Goal: Information Seeking & Learning: Stay updated

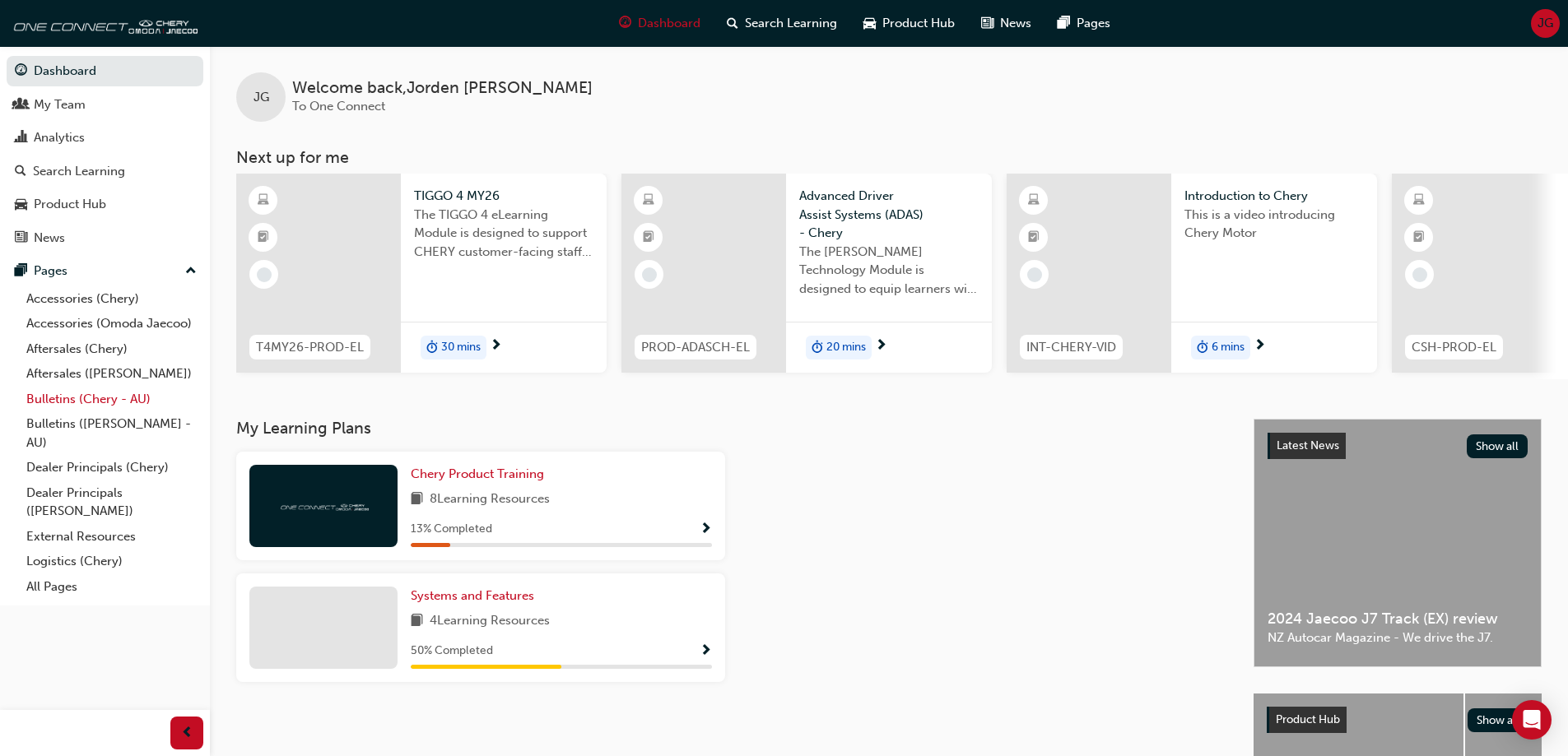
click at [107, 397] on link "Bulletins (Chery - AU)" at bounding box center [112, 399] width 184 height 25
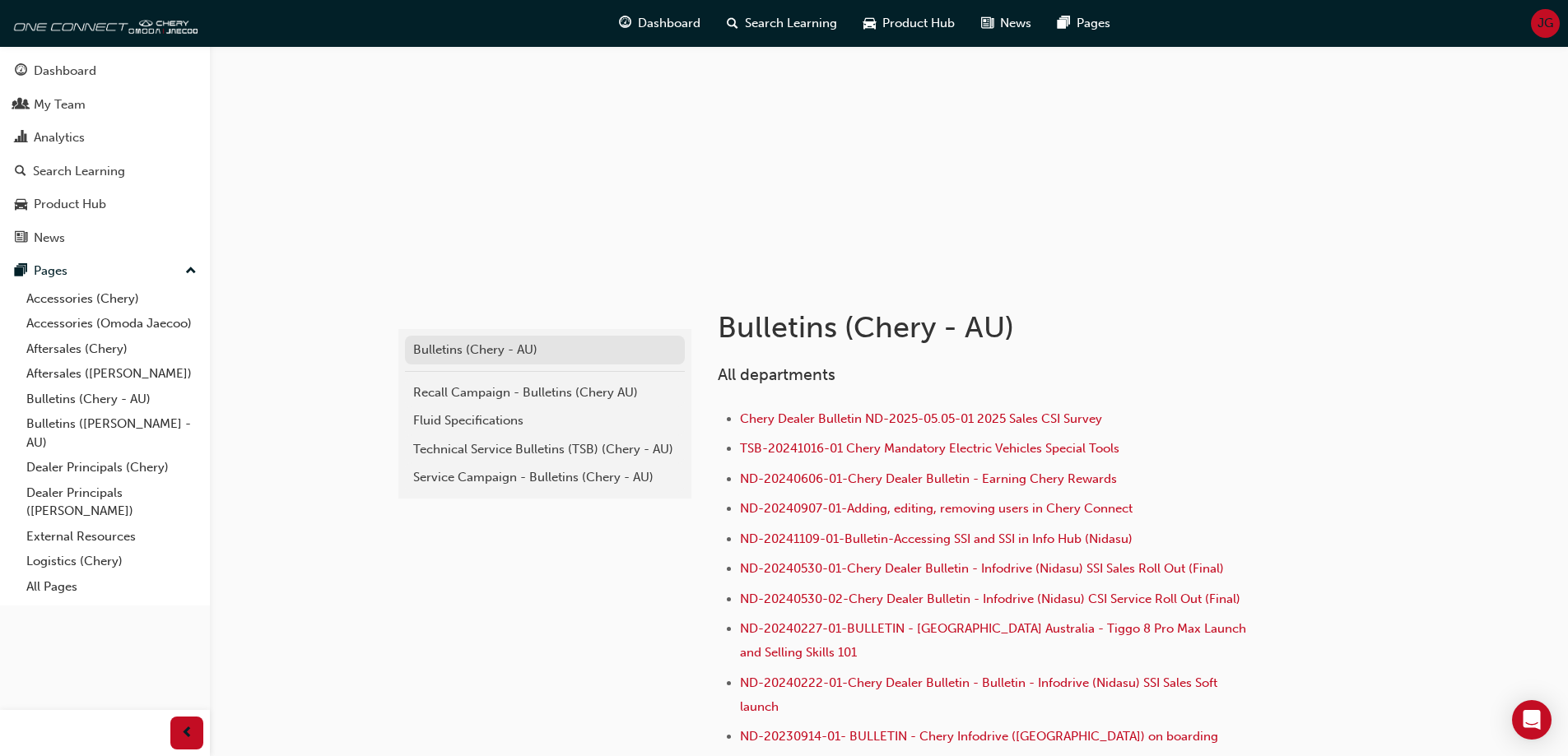
scroll to position [103, 0]
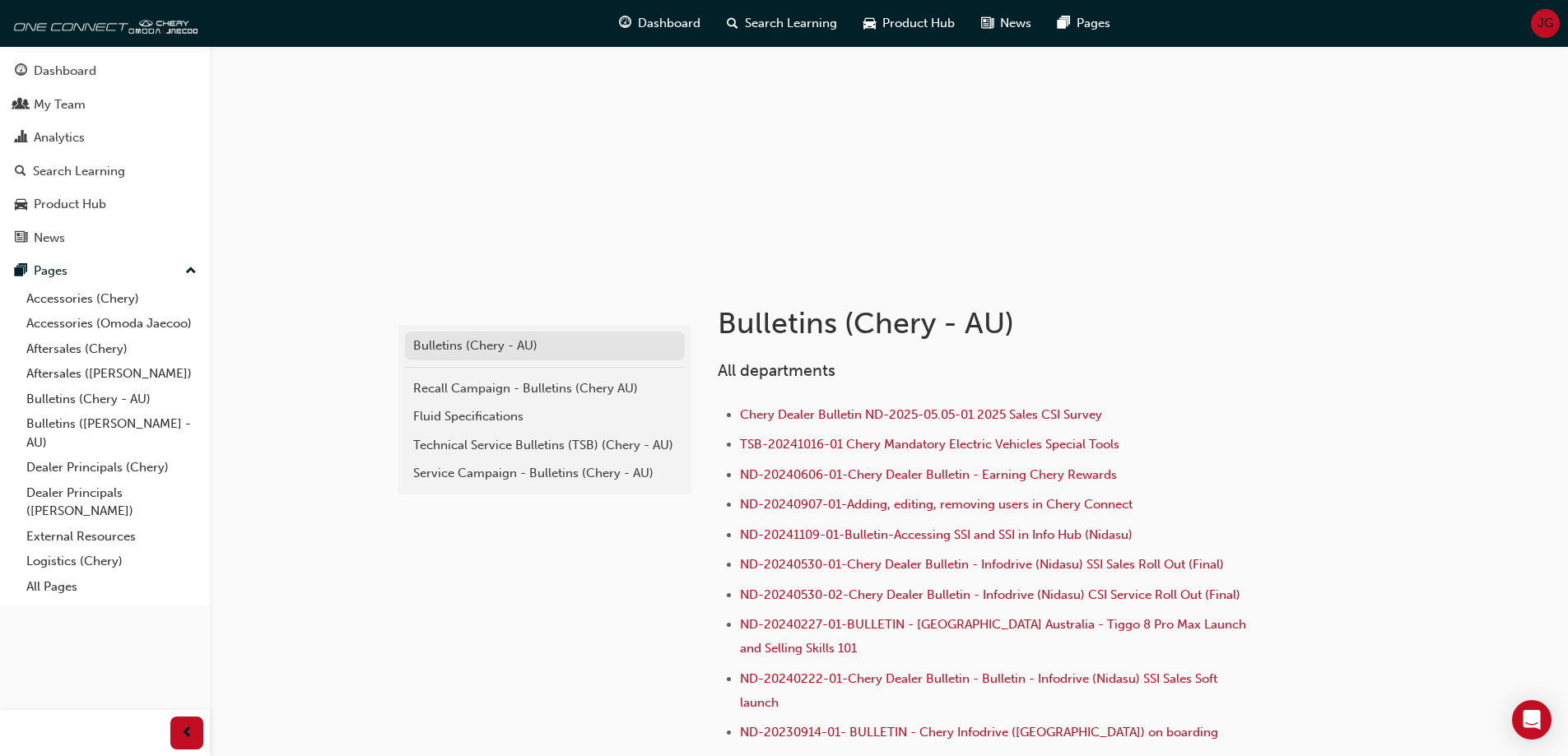
click at [531, 354] on div "Bulletins (Chery - AU)" at bounding box center [545, 346] width 263 height 19
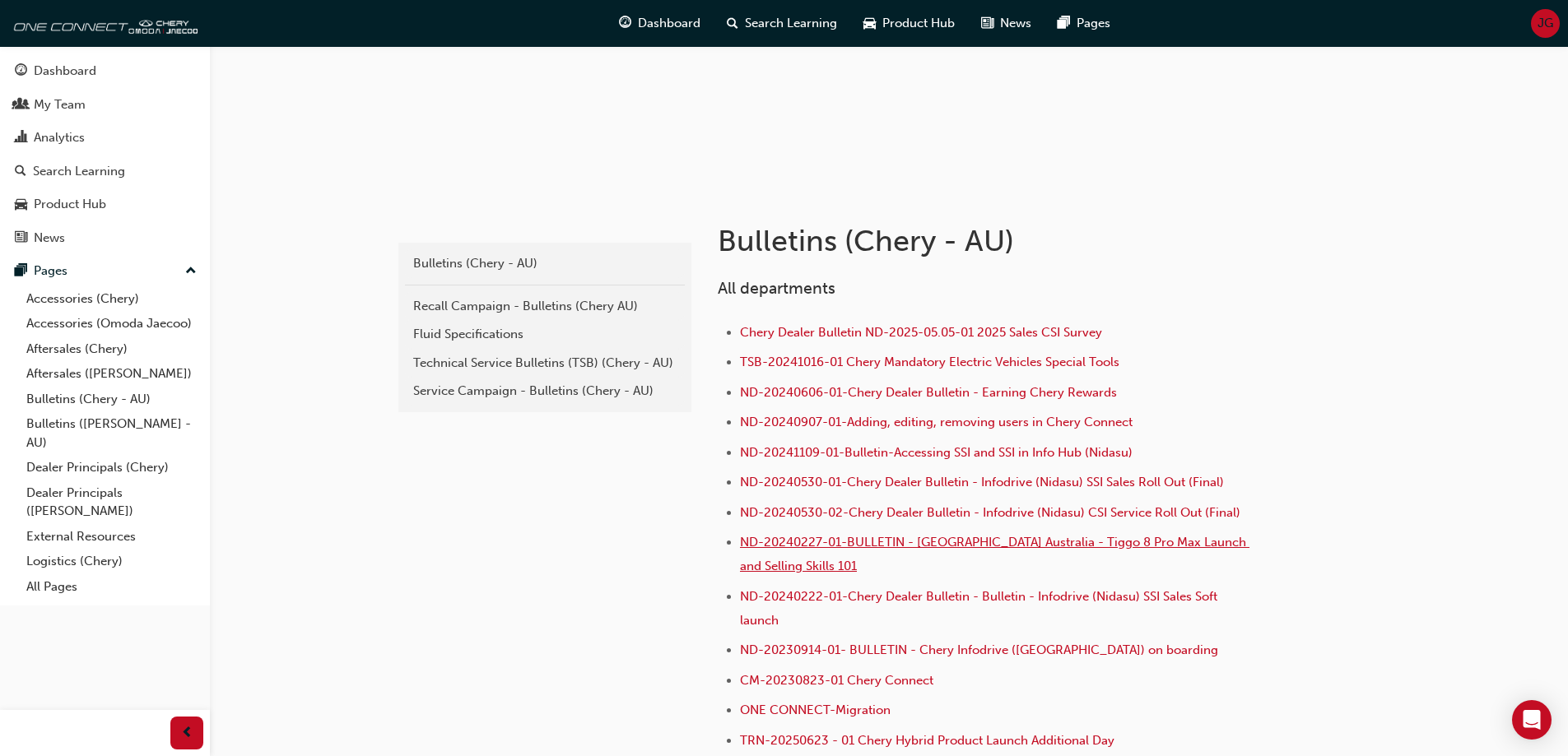
scroll to position [1968, 0]
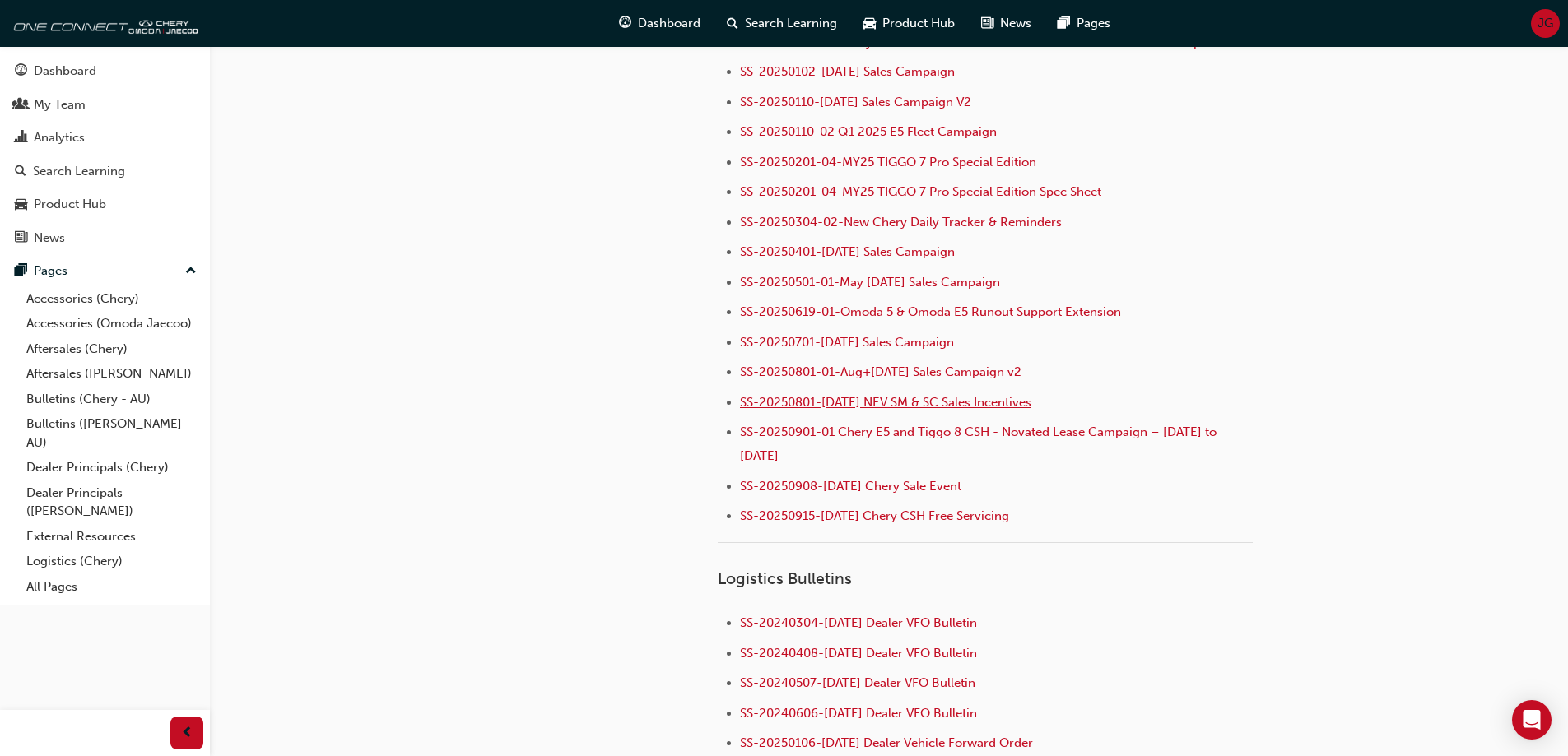
click at [869, 395] on span "SS-20250801-[DATE] NEV SM & SC Sales Incentives" at bounding box center [885, 402] width 291 height 15
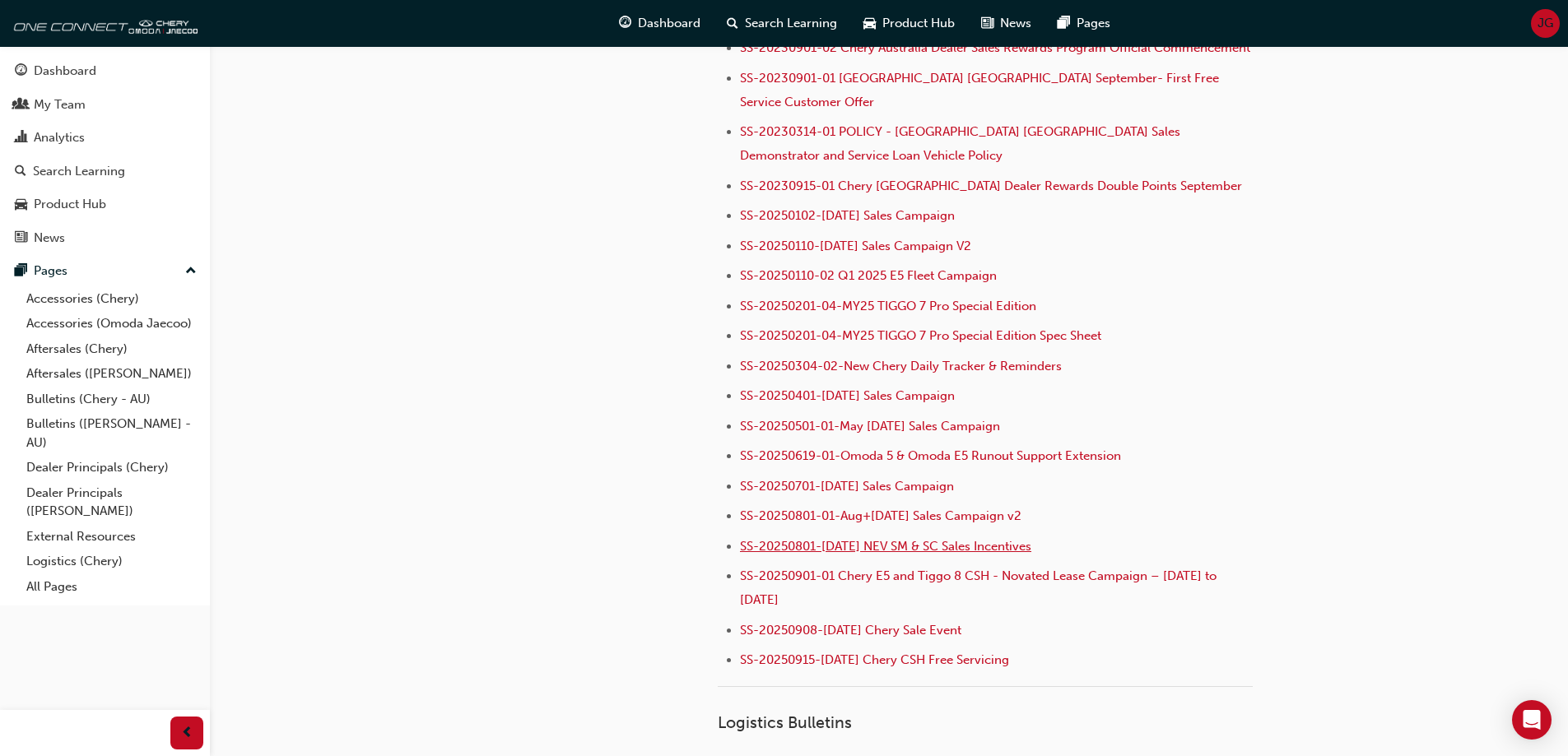
scroll to position [1845, 0]
